Goal: Task Accomplishment & Management: Complete application form

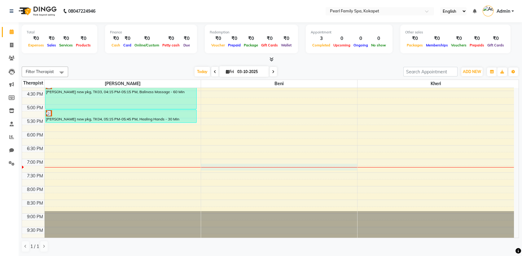
click at [256, 168] on div "6:00 AM 6:30 AM 7:00 AM 7:30 AM 8:00 AM 8:30 AM 9:00 AM 9:30 AM 10:00 AM 10:30 …" at bounding box center [268, 22] width 492 height 435
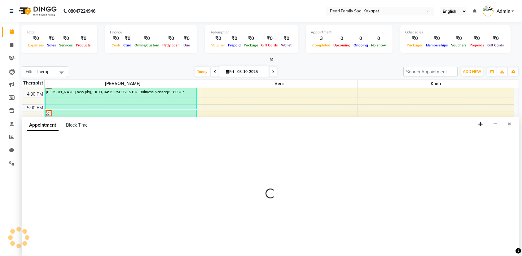
select select "87640"
select select "1155"
select select "tentative"
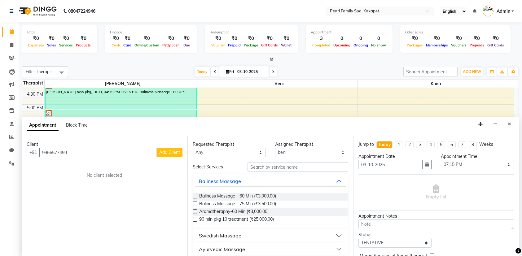
type input "9966577499"
click at [165, 154] on span "Add Client" at bounding box center [169, 152] width 21 height 6
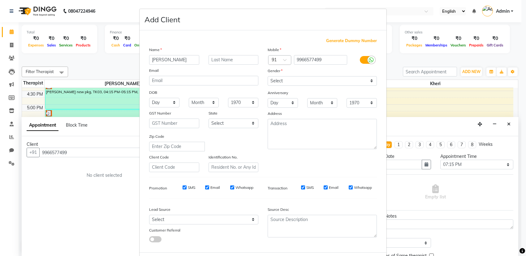
type input "[PERSON_NAME]"
click at [435, 171] on ngb-modal-window "Add Client Generate Dummy Number Name [PERSON_NAME] Email DOB Day 01 02 03 04 0…" at bounding box center [263, 128] width 526 height 256
click at [293, 79] on select "Select [DEMOGRAPHIC_DATA] [DEMOGRAPHIC_DATA] Other Prefer Not To Say" at bounding box center [322, 81] width 109 height 10
select select "[DEMOGRAPHIC_DATA]"
click at [268, 76] on select "Select [DEMOGRAPHIC_DATA] [DEMOGRAPHIC_DATA] Other Prefer Not To Say" at bounding box center [322, 81] width 109 height 10
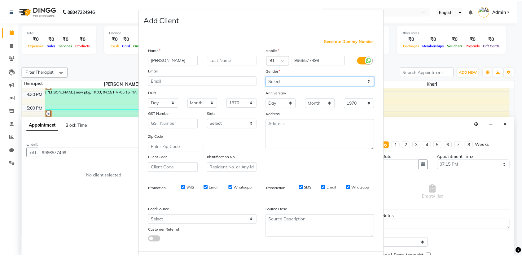
scroll to position [28, 0]
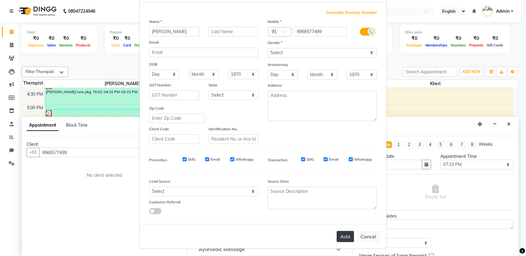
click at [346, 233] on button "Add" at bounding box center [345, 236] width 17 height 11
select select
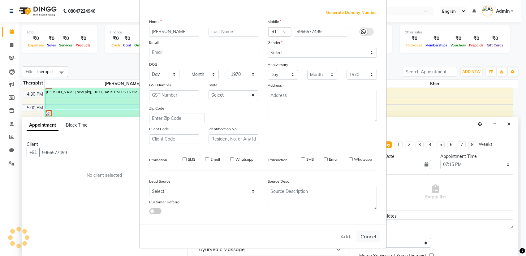
select select
checkbox input "false"
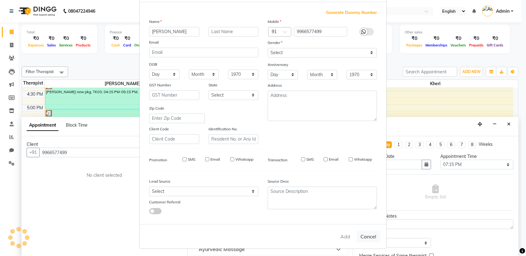
checkbox input "false"
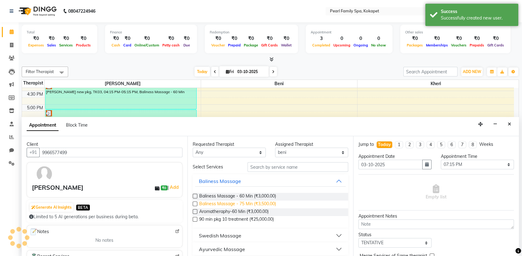
click at [227, 202] on span "Baliness Massage - 75 Min (₹3,500.00)" at bounding box center [237, 205] width 77 height 8
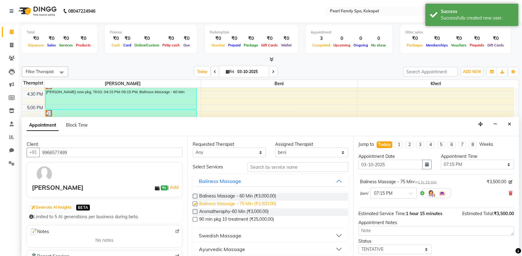
checkbox input "false"
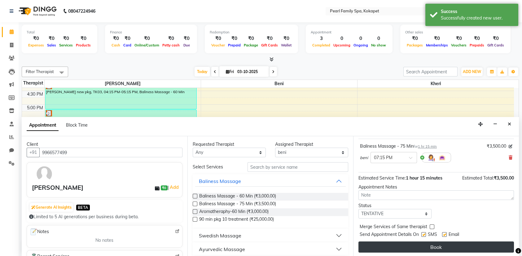
scroll to position [36, 0]
click at [451, 247] on button "Book" at bounding box center [435, 246] width 155 height 11
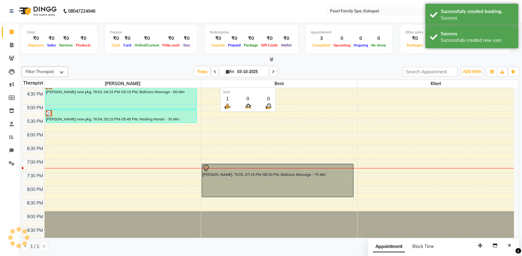
scroll to position [0, 0]
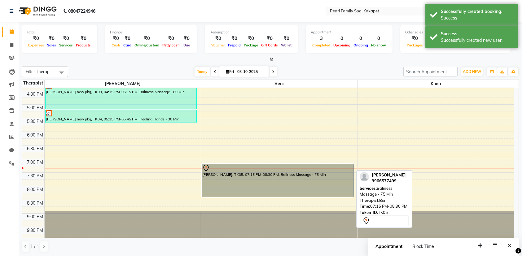
click at [230, 196] on div at bounding box center [277, 197] width 151 height 2
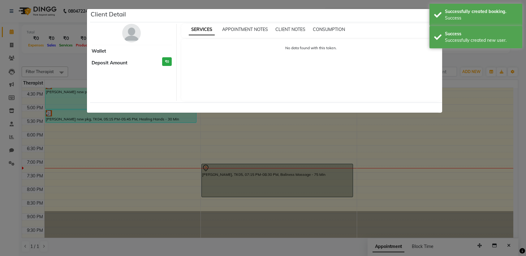
select select "7"
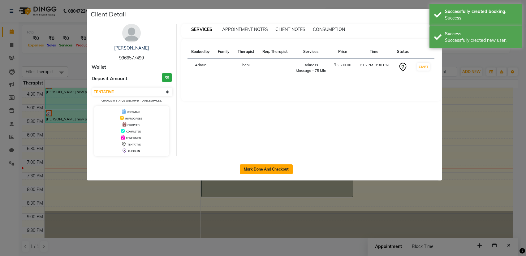
click at [242, 165] on button "Mark Done And Checkout" at bounding box center [266, 169] width 53 height 10
select select "6217"
select select "service"
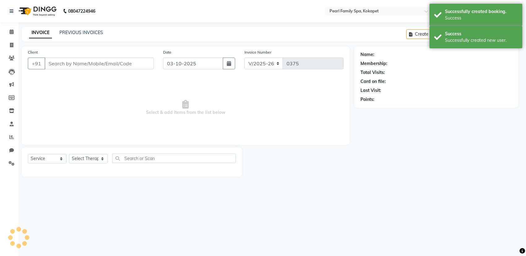
select select "3"
type input "9966577499"
select select "87640"
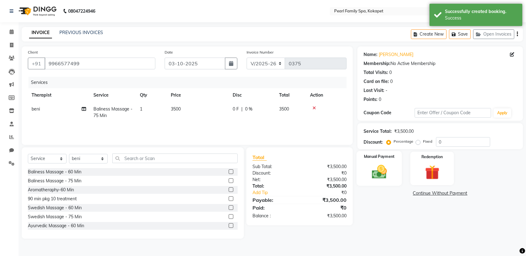
click at [374, 172] on img at bounding box center [379, 171] width 24 height 17
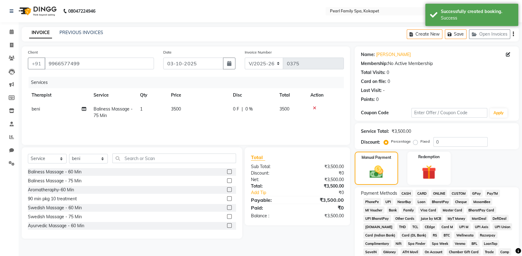
click at [389, 201] on span "UPI" at bounding box center [388, 201] width 10 height 7
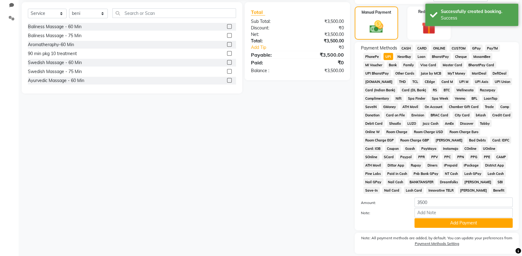
scroll to position [164, 0]
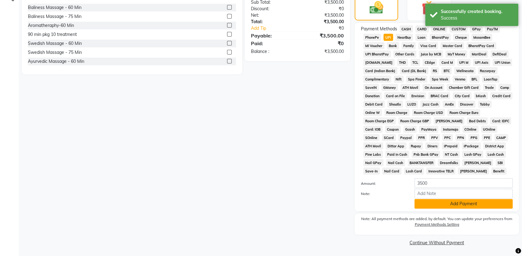
click at [440, 205] on button "Add Payment" at bounding box center [463, 204] width 98 height 10
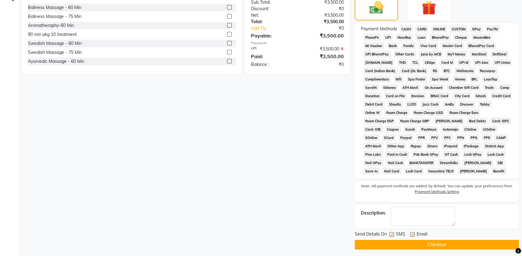
click at [444, 244] on button "Checkout" at bounding box center [436, 245] width 164 height 10
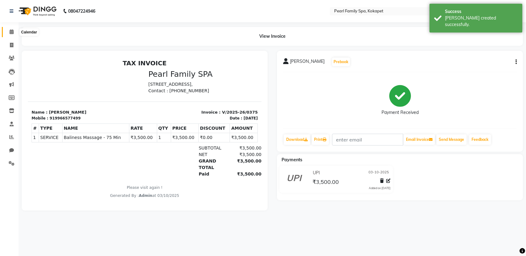
click at [6, 34] on span at bounding box center [11, 31] width 11 height 7
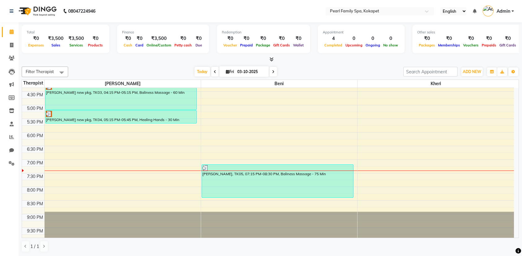
scroll to position [283, 0]
click at [399, 166] on div "6:00 AM 6:30 AM 7:00 AM 7:30 AM 8:00 AM 8:30 AM 9:00 AM 9:30 AM 10:00 AM 10:30 …" at bounding box center [268, 22] width 492 height 435
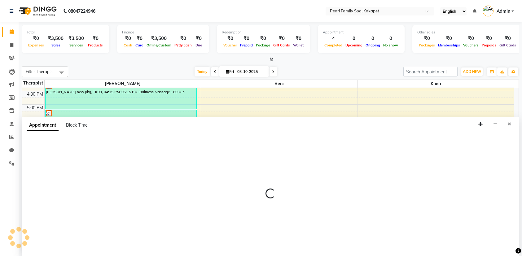
select select "89285"
select select "1155"
select select "tentative"
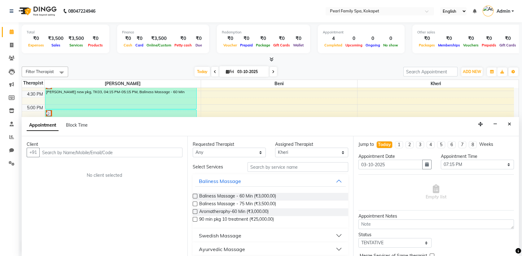
click at [170, 150] on input "text" at bounding box center [110, 153] width 143 height 10
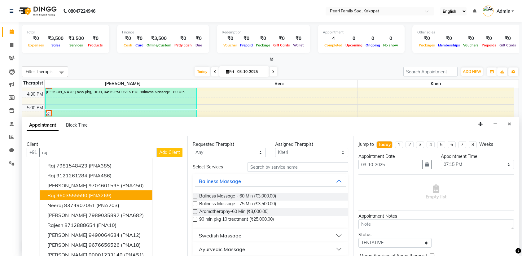
scroll to position [6, 0]
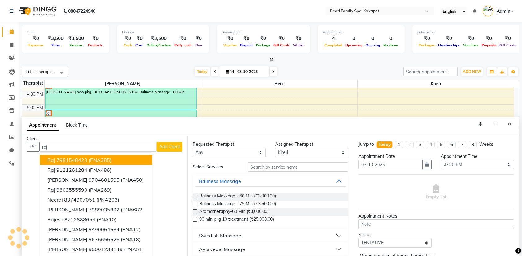
click at [116, 148] on input "raj" at bounding box center [97, 147] width 117 height 10
type input "r"
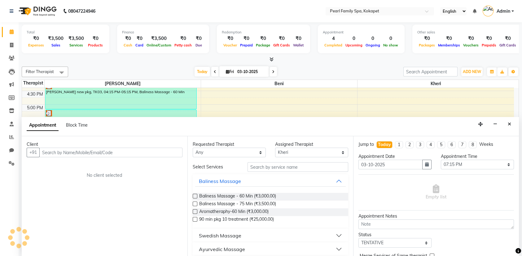
scroll to position [0, 0]
click at [509, 124] on icon "Close" at bounding box center [508, 124] width 3 height 4
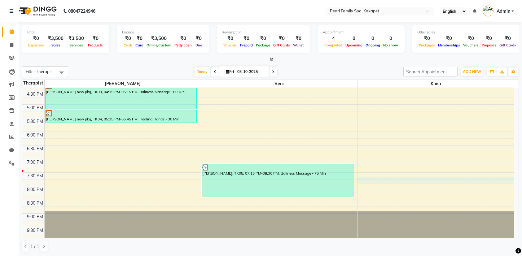
click at [398, 177] on div "6:00 AM 6:30 AM 7:00 AM 7:30 AM 8:00 AM 8:30 AM 9:00 AM 9:30 AM 10:00 AM 10:30 …" at bounding box center [268, 22] width 492 height 435
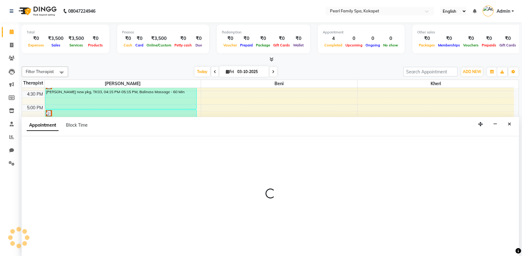
select select "89285"
select select "1185"
select select "tentative"
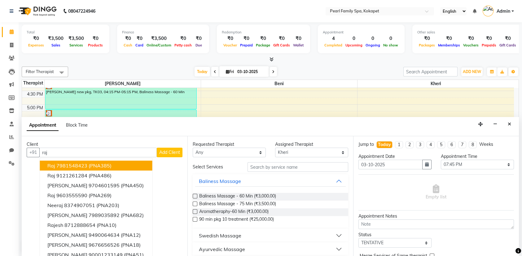
type input "raj"
click at [257, 151] on select "Any [PERSON_NAME] Kheri" at bounding box center [229, 153] width 73 height 10
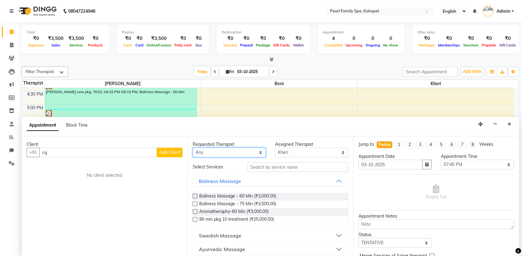
select select "89285"
click at [193, 148] on select "Any [PERSON_NAME] Kheri" at bounding box center [229, 153] width 73 height 10
click at [271, 197] on span "Baliness Massage - 60 Min (₹3,000.00)" at bounding box center [237, 197] width 77 height 8
checkbox input "false"
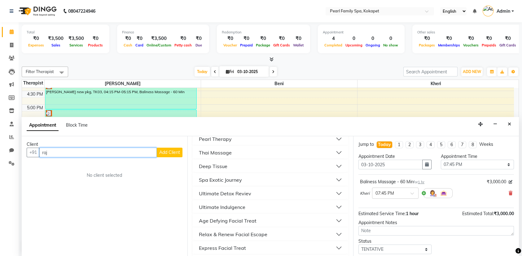
click at [56, 153] on input "raj" at bounding box center [97, 153] width 117 height 10
click at [173, 154] on button "Add Client" at bounding box center [170, 153] width 26 height 10
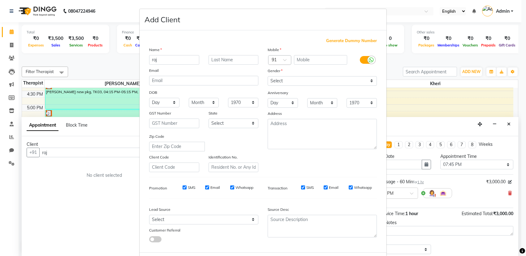
click at [100, 206] on ngb-modal-window "Add Client Generate Dummy Number Name raj Email DOB Day 01 02 03 04 05 06 07 08…" at bounding box center [263, 128] width 526 height 256
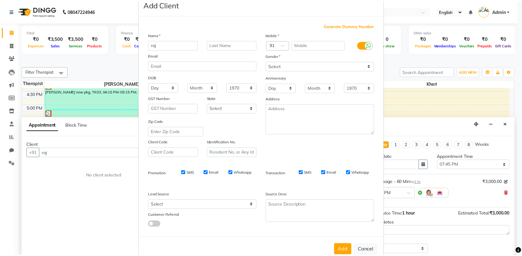
scroll to position [28, 0]
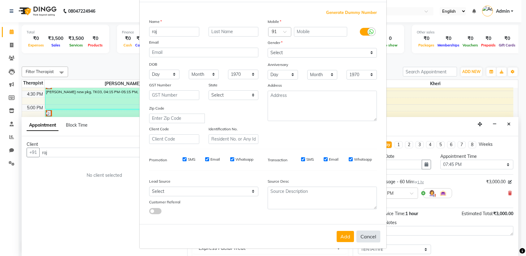
click at [360, 236] on button "Cancel" at bounding box center [369, 237] width 24 height 12
select select
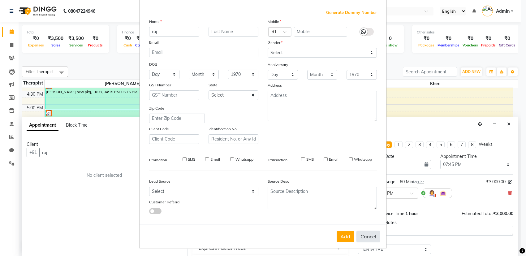
select select
checkbox input "false"
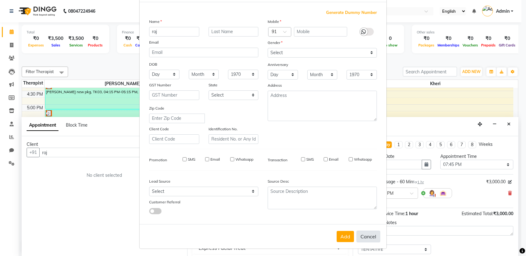
checkbox input "false"
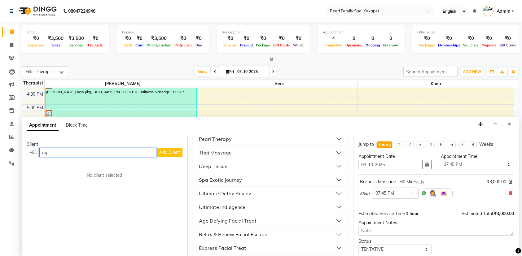
click at [88, 153] on input "raj" at bounding box center [97, 153] width 117 height 10
type input "r"
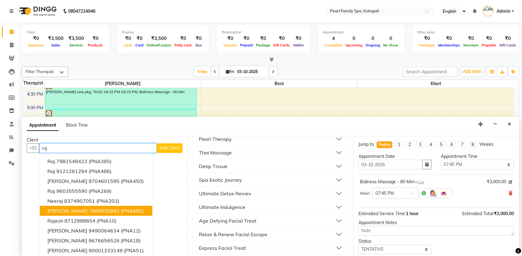
scroll to position [6, 0]
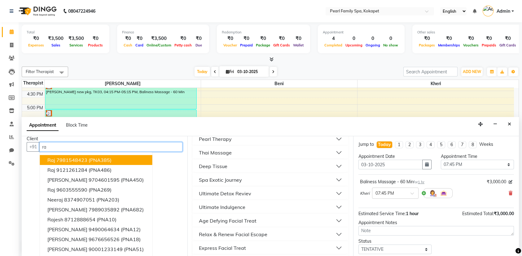
type input "r"
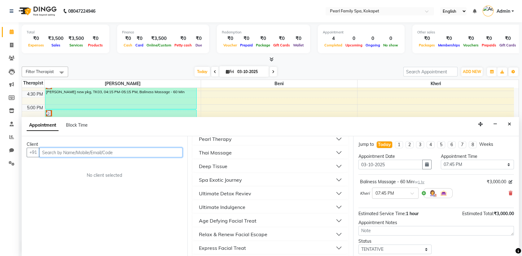
scroll to position [0, 0]
click at [509, 119] on button "Close" at bounding box center [509, 124] width 9 height 10
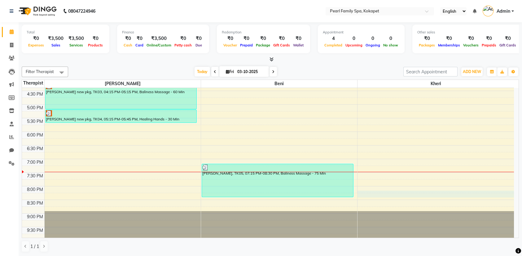
click at [399, 192] on div "6:00 AM 6:30 AM 7:00 AM 7:30 AM 8:00 AM 8:30 AM 9:00 AM 9:30 AM 10:00 AM 10:30 …" at bounding box center [268, 22] width 492 height 435
select select "89285"
select select "1215"
select select "tentative"
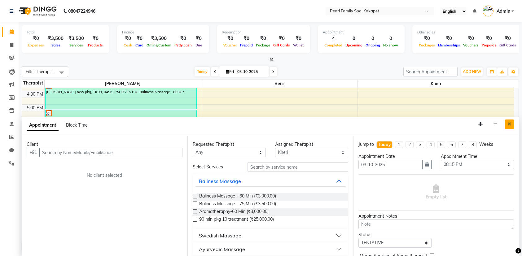
click at [508, 122] on icon "Close" at bounding box center [508, 124] width 3 height 4
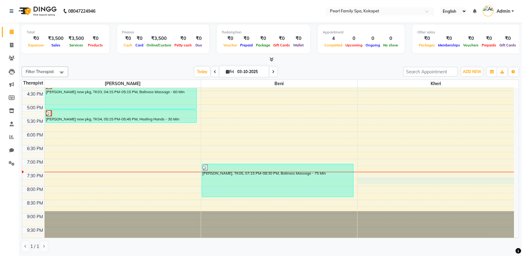
click at [396, 181] on div "6:00 AM 6:30 AM 7:00 AM 7:30 AM 8:00 AM 8:30 AM 9:00 AM 9:30 AM 10:00 AM 10:30 …" at bounding box center [268, 22] width 492 height 435
select select "89285"
select select "1185"
select select "tentative"
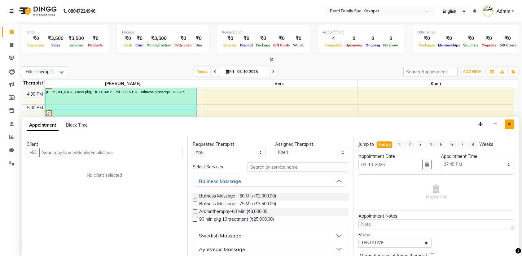
click at [507, 122] on icon "Close" at bounding box center [508, 124] width 3 height 4
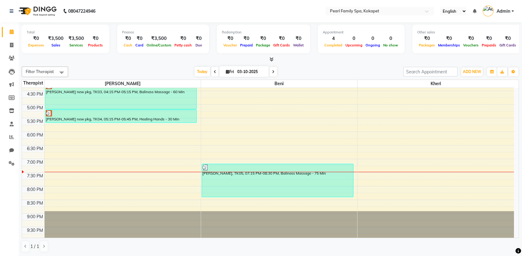
click at [403, 173] on div "6:00 AM 6:30 AM 7:00 AM 7:30 AM 8:00 AM 8:30 AM 9:00 AM 9:30 AM 10:00 AM 10:30 …" at bounding box center [268, 22] width 492 height 435
select select "89285"
select select "1170"
select select "tentative"
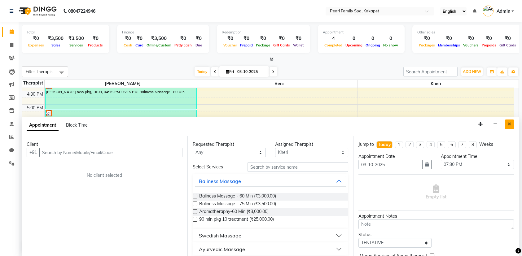
click at [508, 126] on button "Close" at bounding box center [509, 124] width 9 height 10
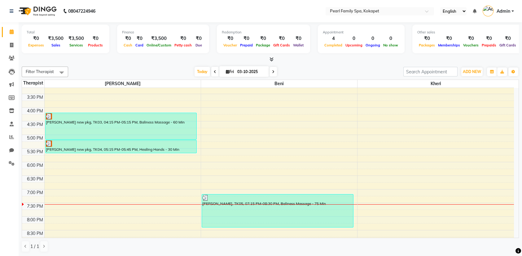
scroll to position [283, 0]
